Goal: Browse casually: Explore the website without a specific task or goal

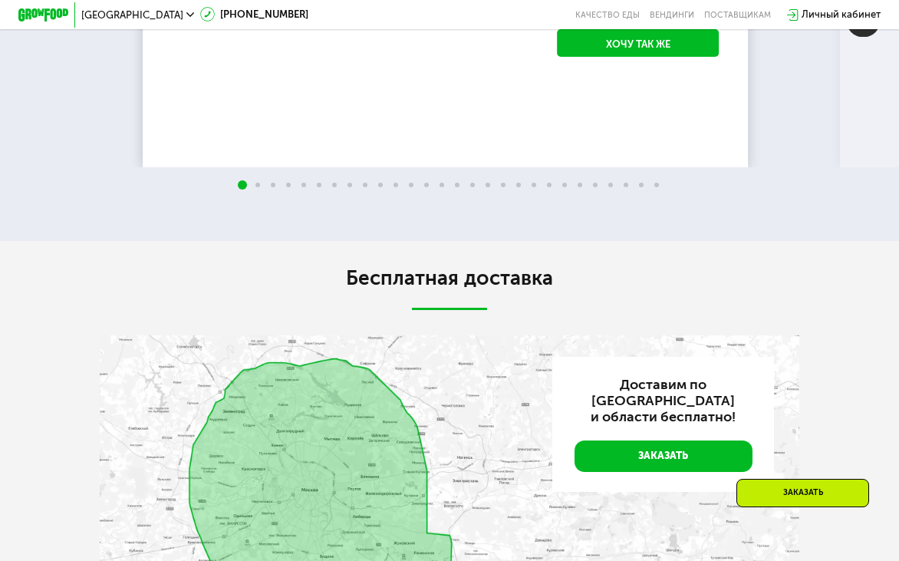
scroll to position [2301, 0]
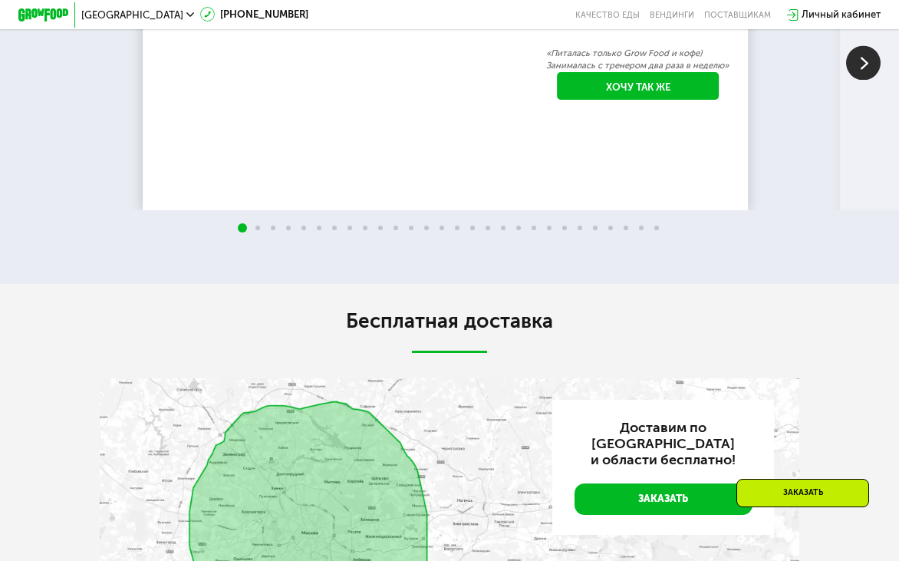
click at [857, 80] on img at bounding box center [863, 62] width 35 height 35
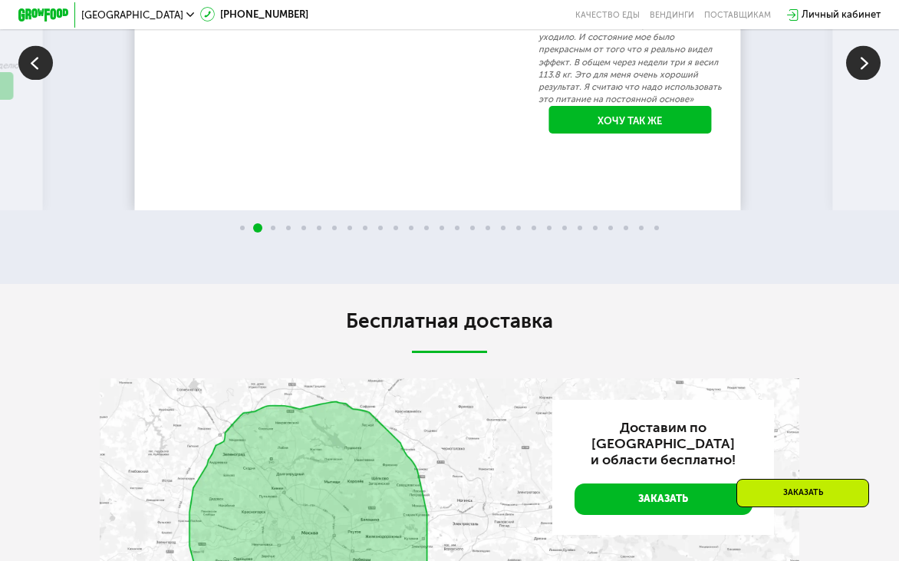
scroll to position [2224, 0]
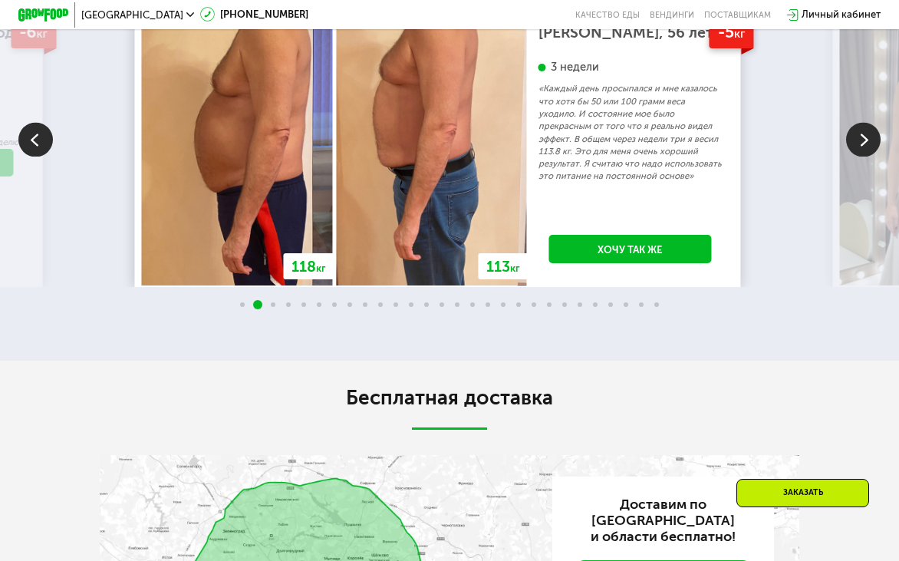
click at [857, 156] on img at bounding box center [863, 139] width 35 height 35
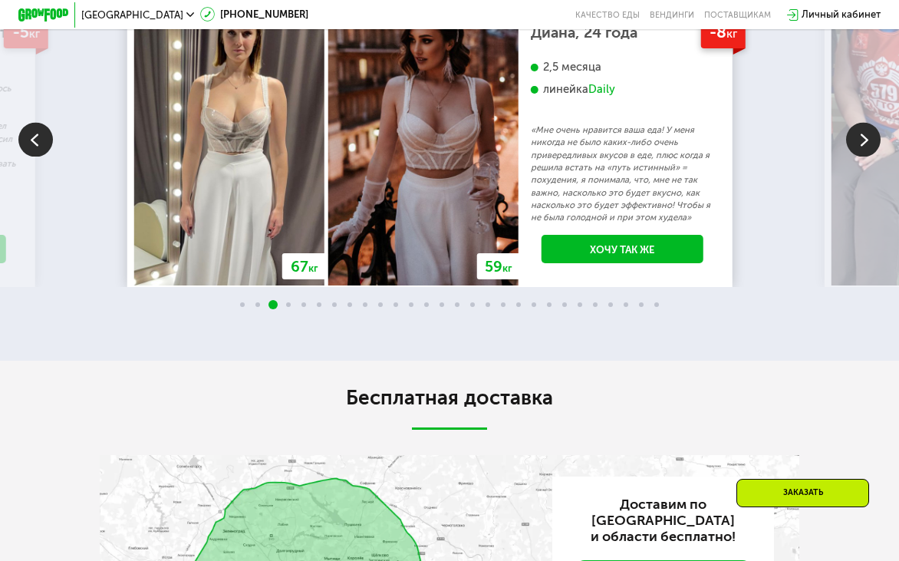
click at [853, 156] on img at bounding box center [863, 139] width 35 height 35
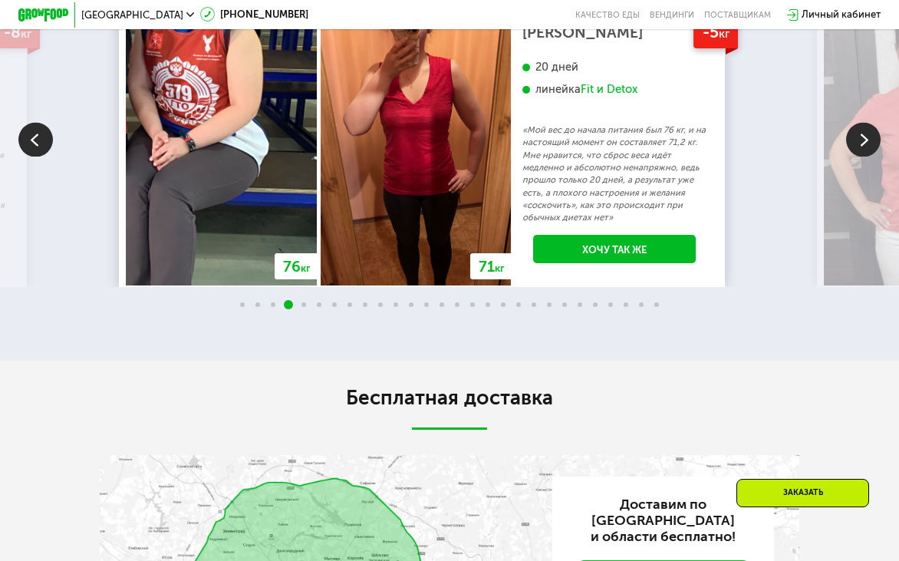
click at [850, 156] on img at bounding box center [863, 139] width 35 height 35
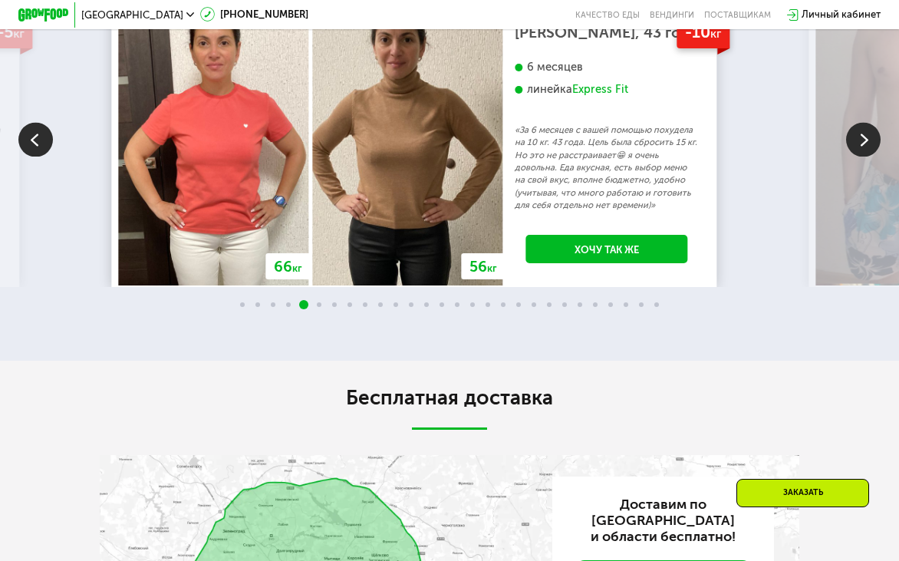
click at [850, 156] on img at bounding box center [863, 139] width 35 height 35
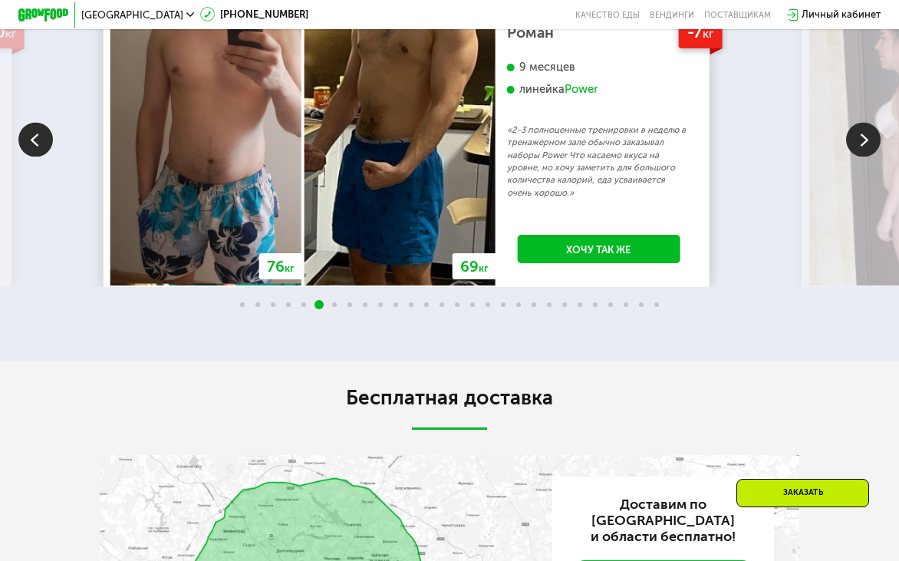
click at [850, 156] on img at bounding box center [863, 139] width 35 height 35
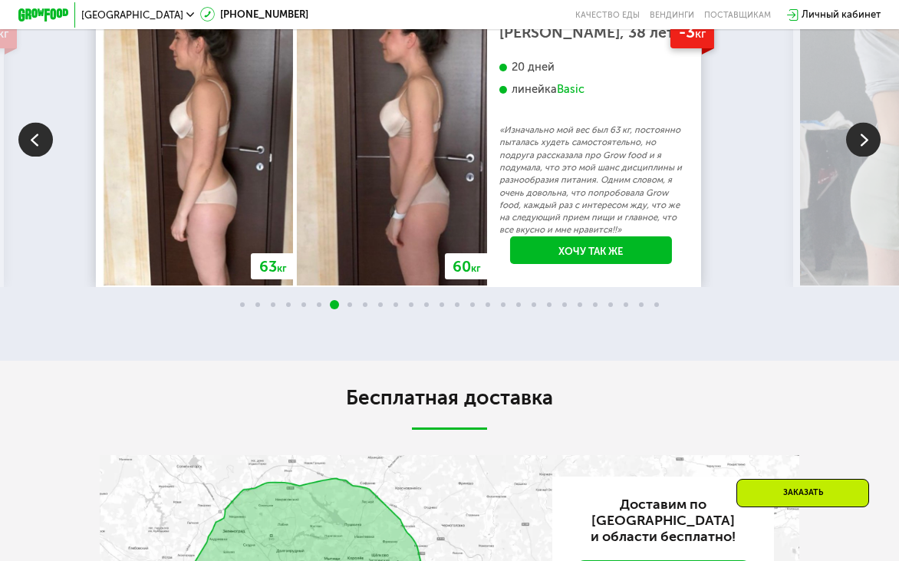
click at [850, 156] on img at bounding box center [863, 139] width 35 height 35
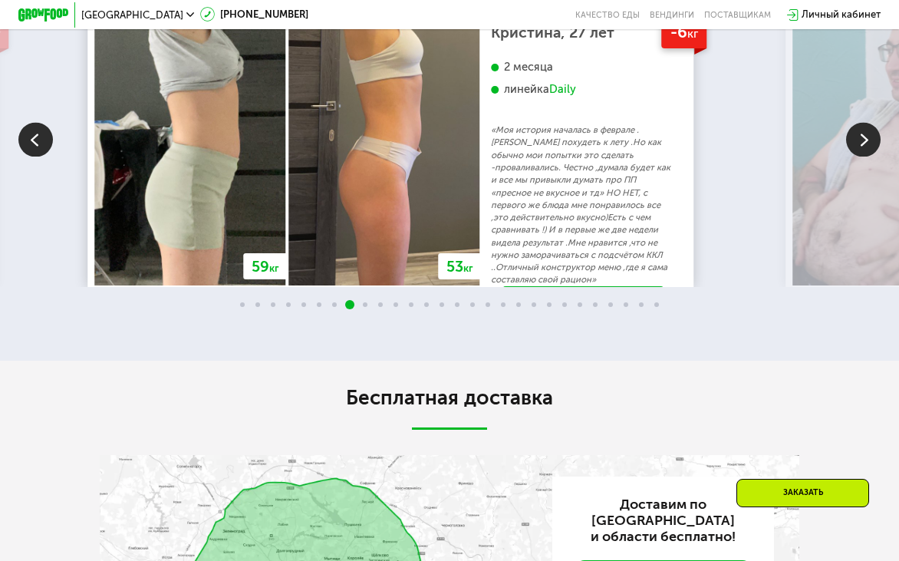
click at [850, 156] on img at bounding box center [863, 139] width 35 height 35
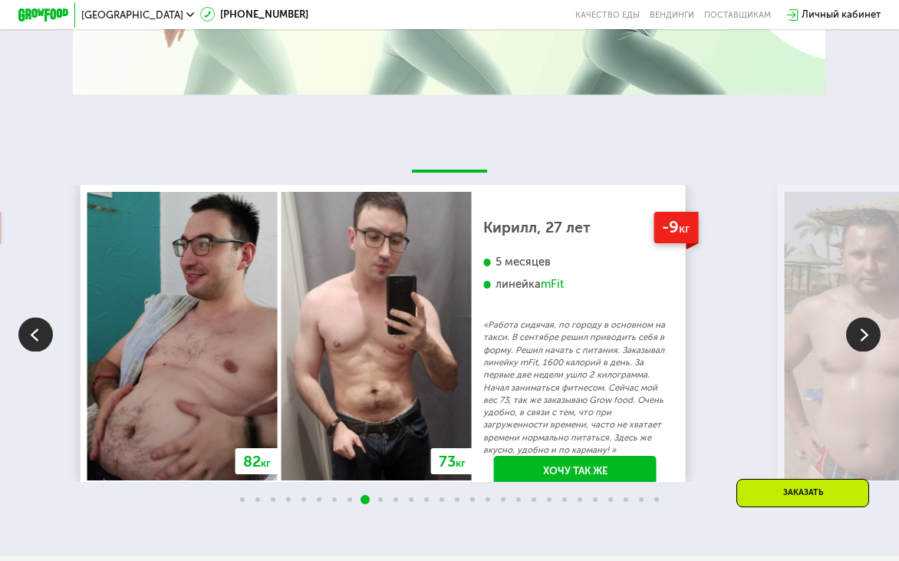
scroll to position [1982, 0]
